Goal: Navigation & Orientation: Find specific page/section

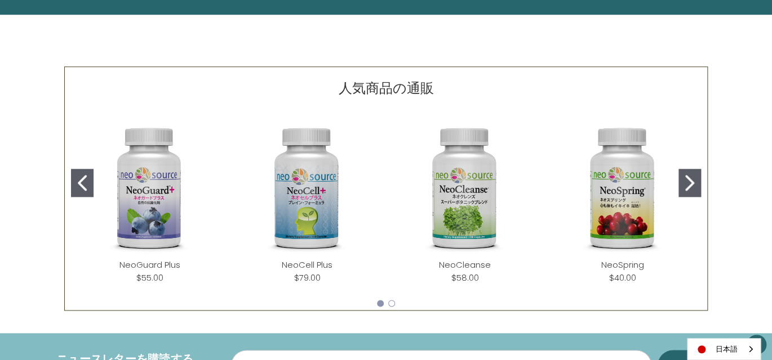
scroll to position [451, 0]
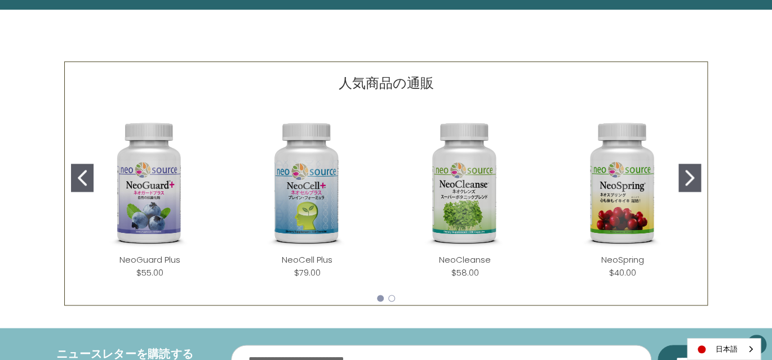
click at [691, 179] on icon "Go to slide 2" at bounding box center [689, 178] width 9 height 16
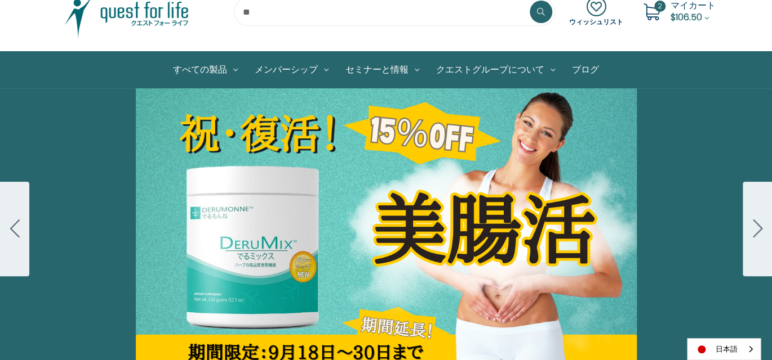
scroll to position [0, 0]
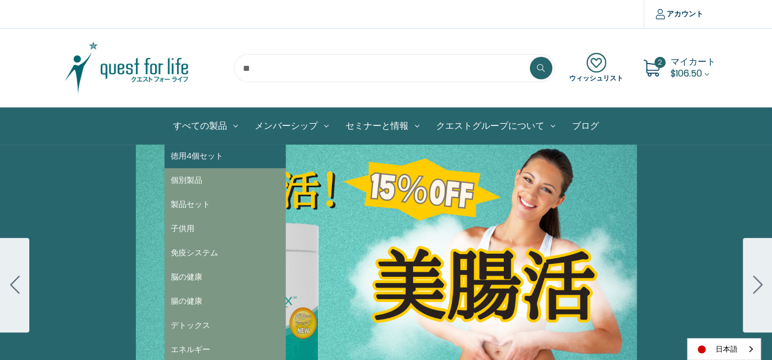
click at [204, 155] on link "徳用4個セット" at bounding box center [224, 156] width 121 height 24
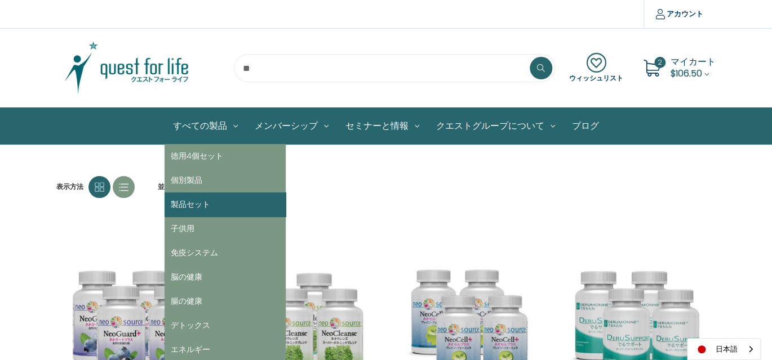
click at [199, 204] on link "製品セット" at bounding box center [224, 205] width 121 height 24
